Goal: Find specific page/section: Find specific page/section

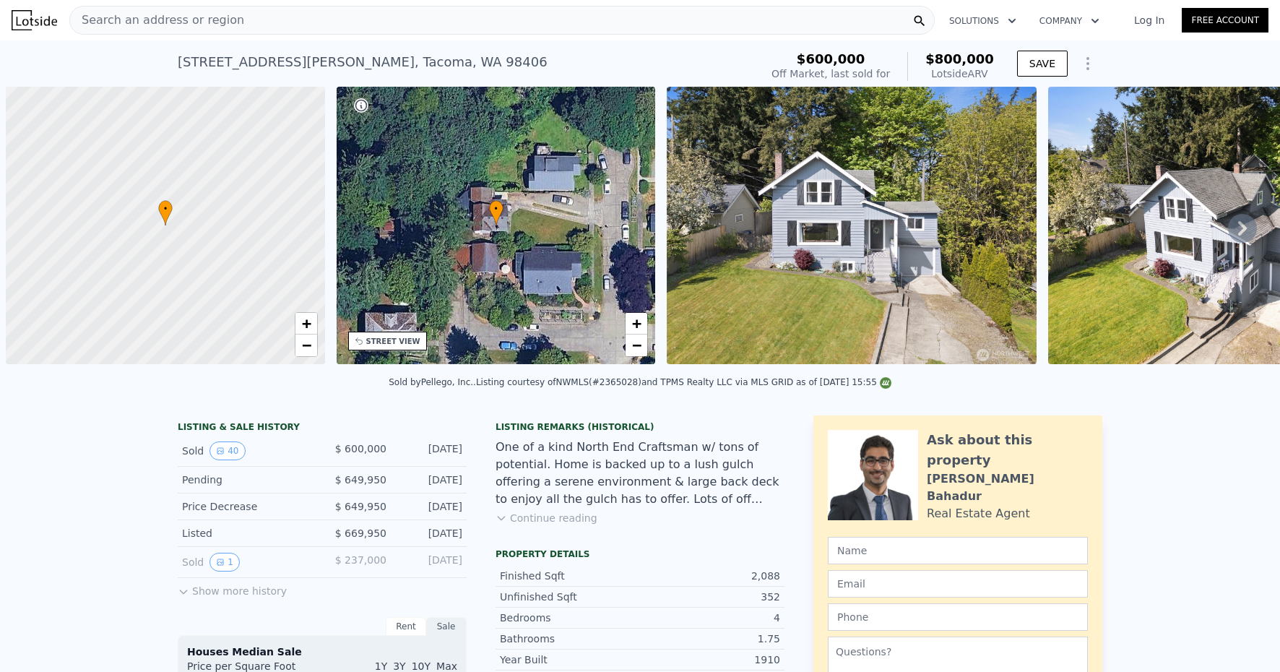
scroll to position [0, 6]
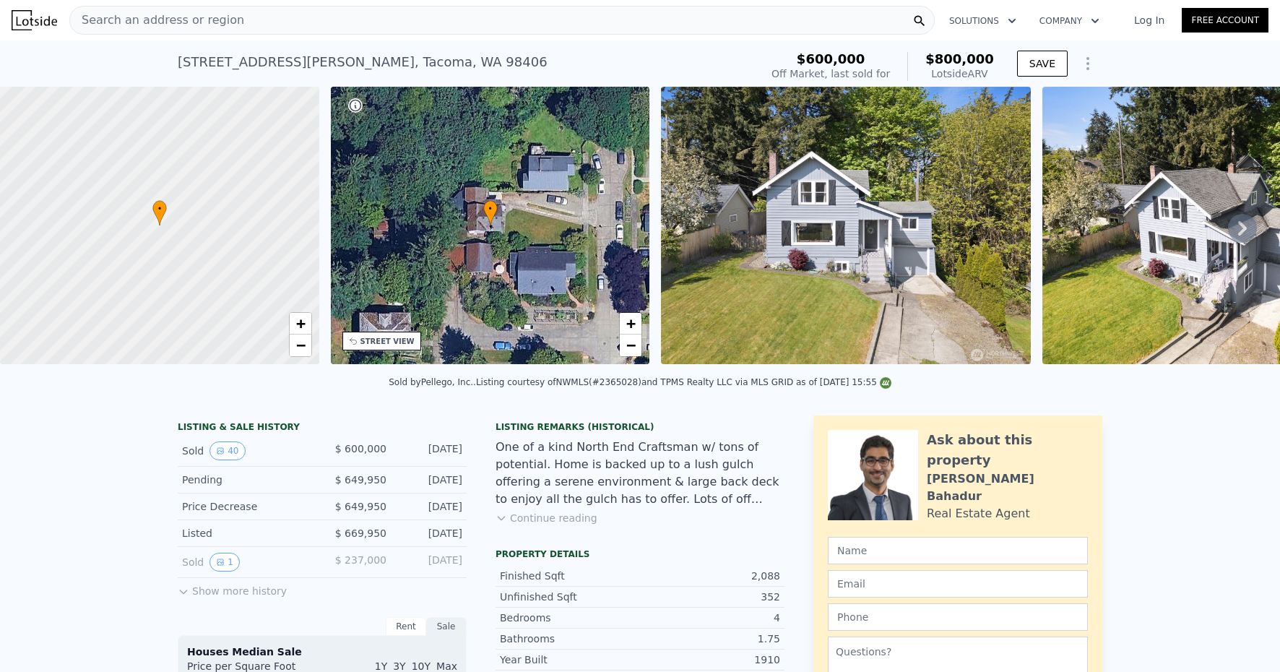
click at [241, 22] on div "Search an address or region" at bounding box center [501, 20] width 865 height 29
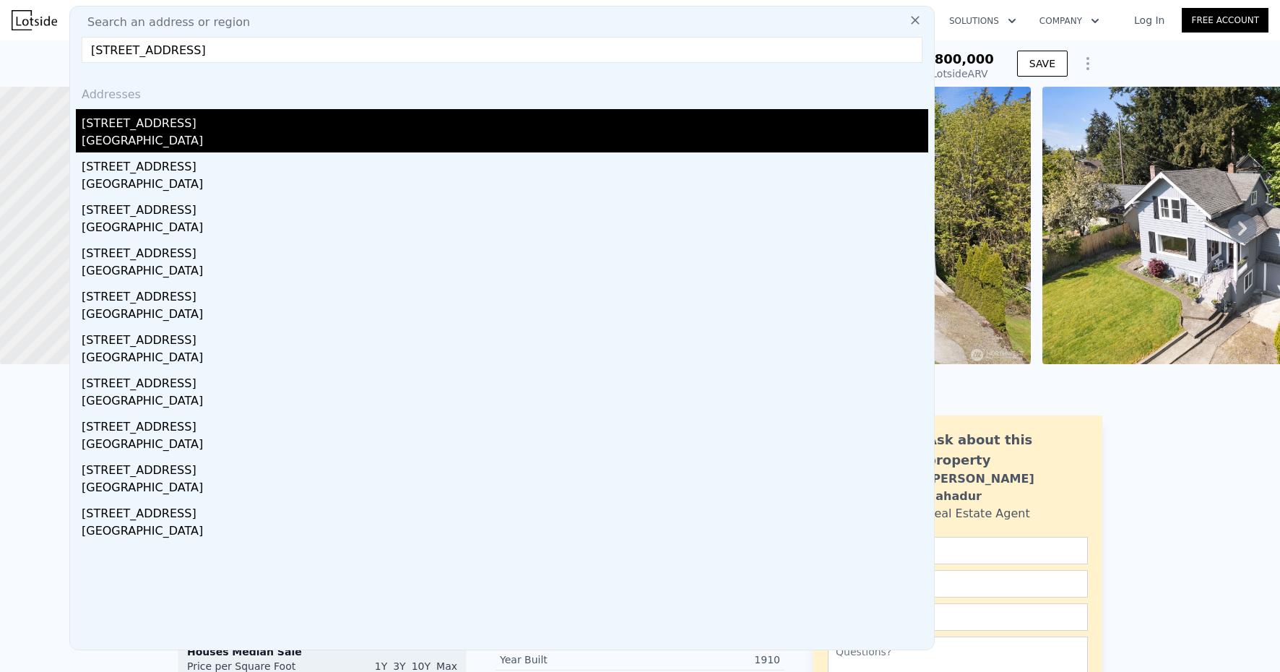
type input "[STREET_ADDRESS]"
click at [155, 122] on div "[STREET_ADDRESS]" at bounding box center [505, 120] width 847 height 23
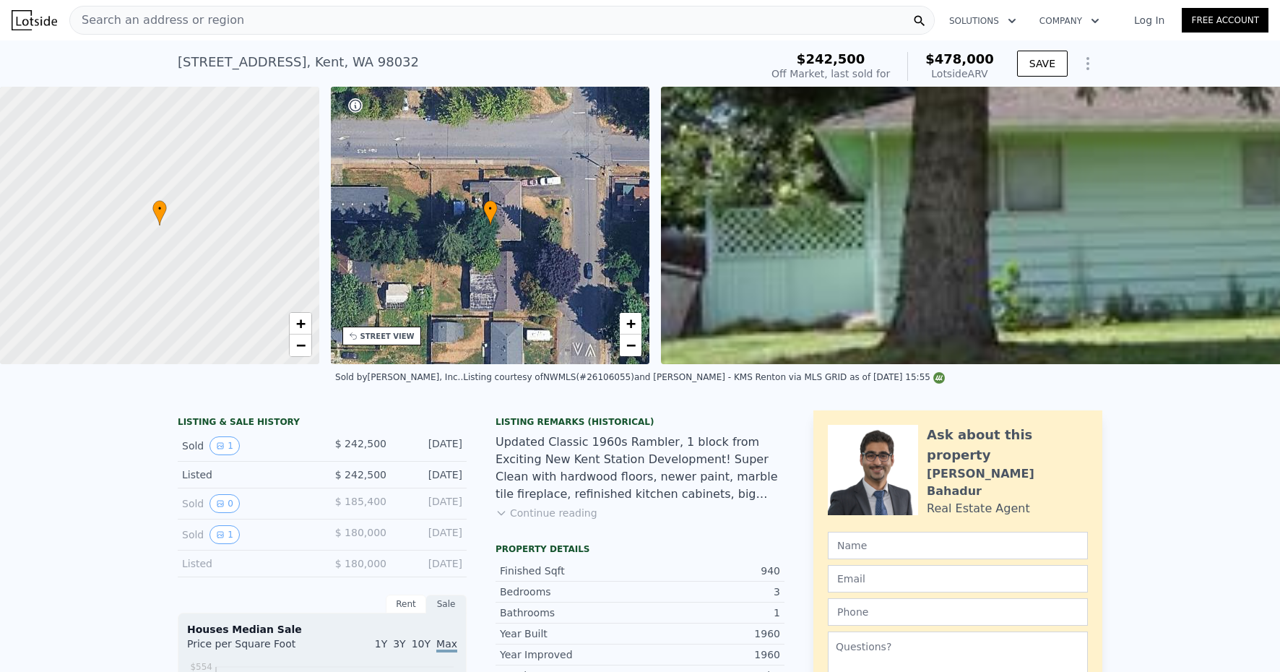
click at [229, 18] on div "Search an address or region" at bounding box center [501, 20] width 865 height 29
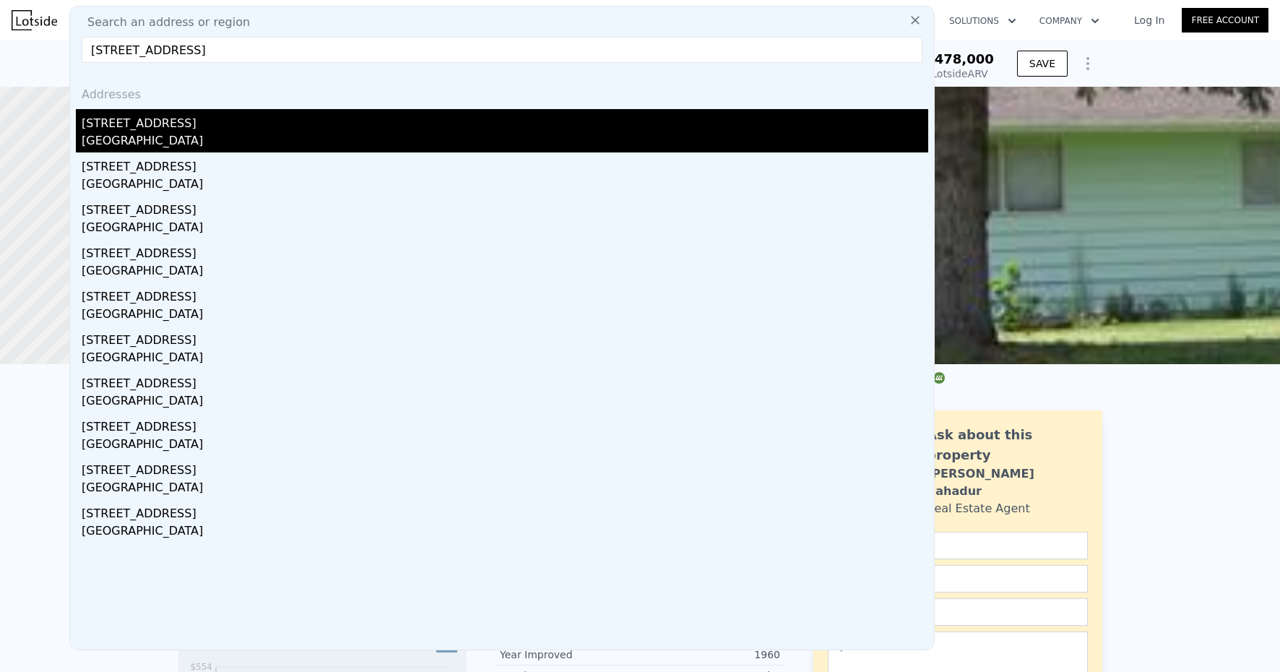
type input "[STREET_ADDRESS]"
click at [157, 130] on div "[STREET_ADDRESS]" at bounding box center [505, 120] width 847 height 23
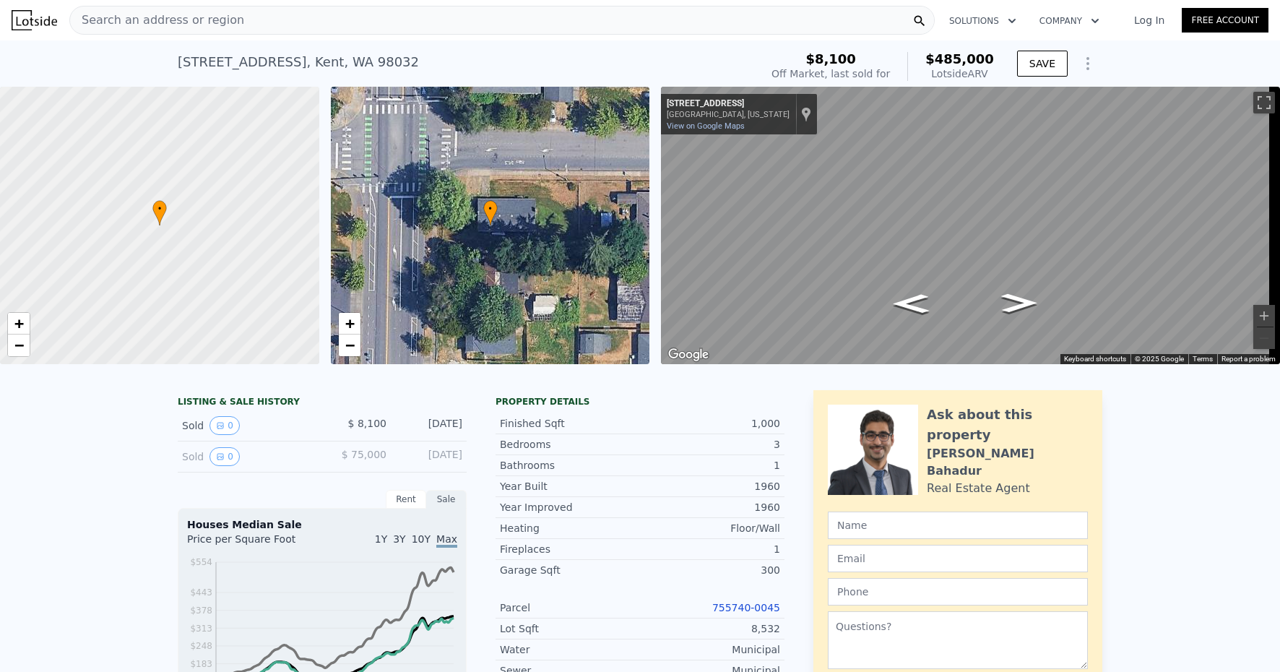
click at [167, 32] on div "Search an address or region" at bounding box center [157, 20] width 174 height 27
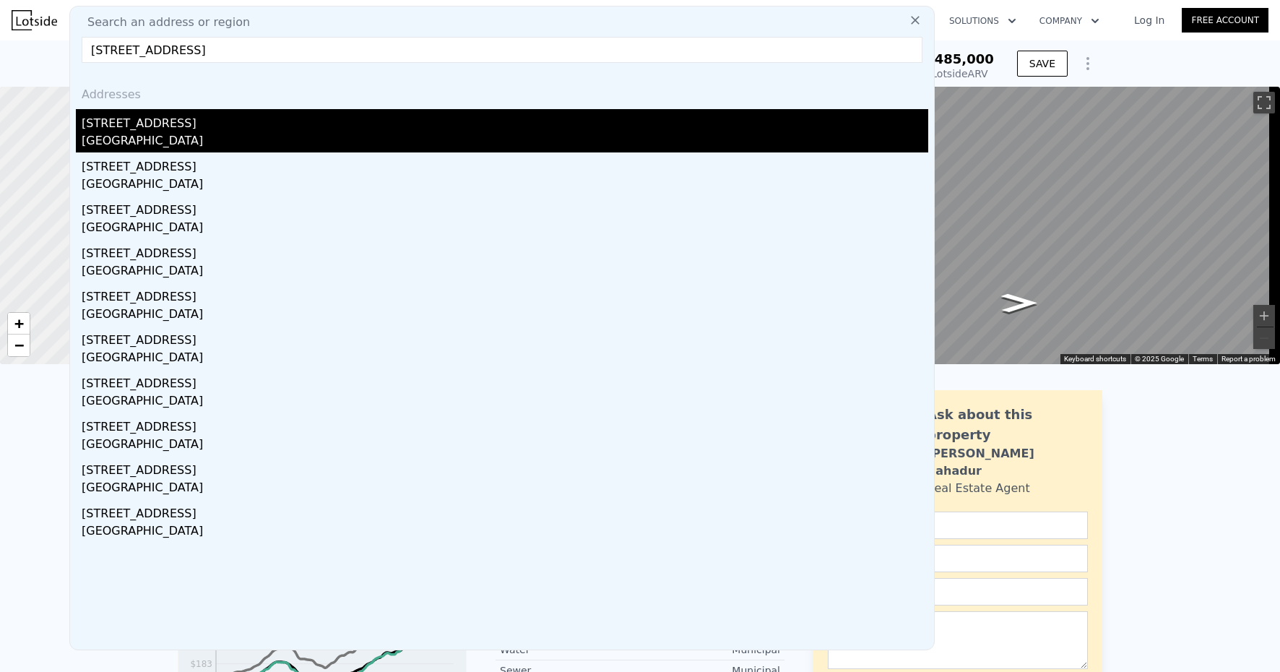
type input "[STREET_ADDRESS]"
click at [96, 126] on div "[STREET_ADDRESS]" at bounding box center [505, 120] width 847 height 23
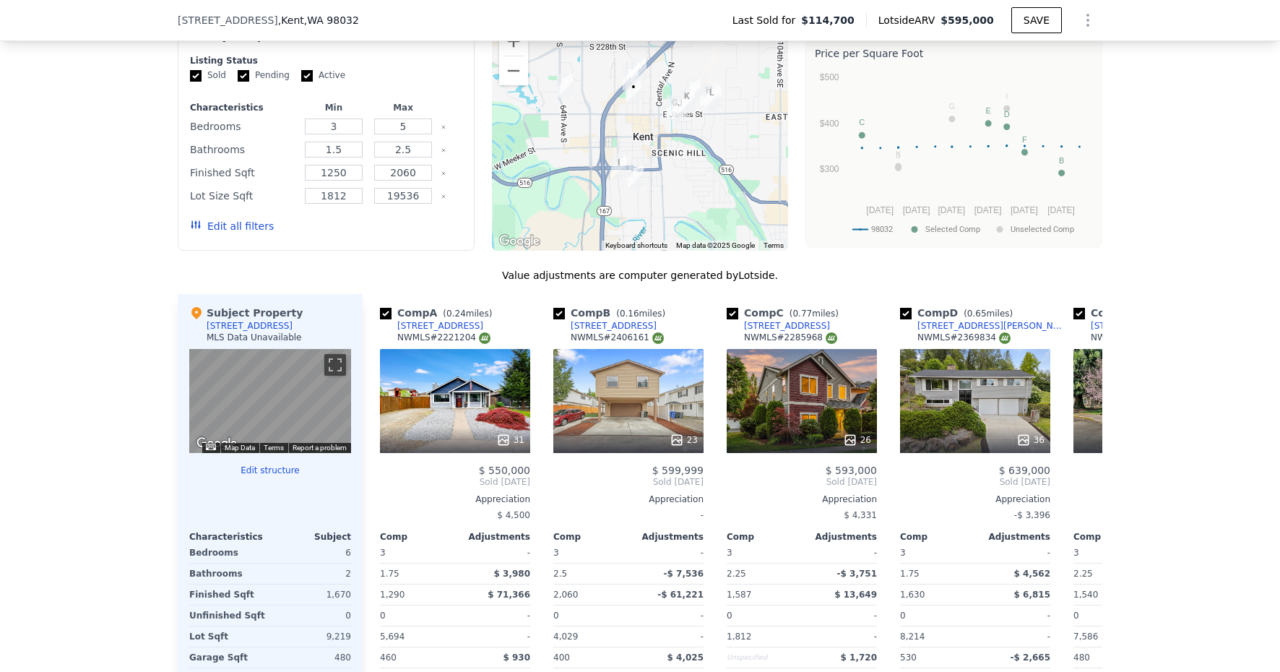
scroll to position [1151, 0]
